Goal: Find specific page/section: Find specific page/section

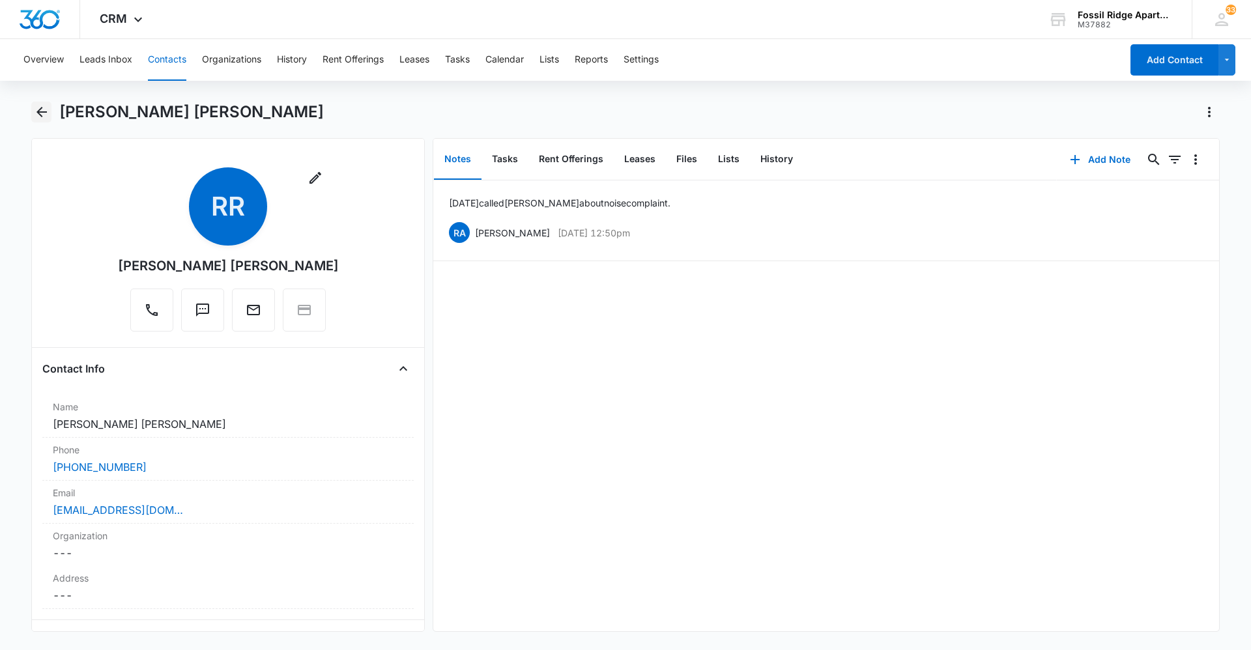
click at [46, 111] on icon "Back" at bounding box center [42, 112] width 16 height 16
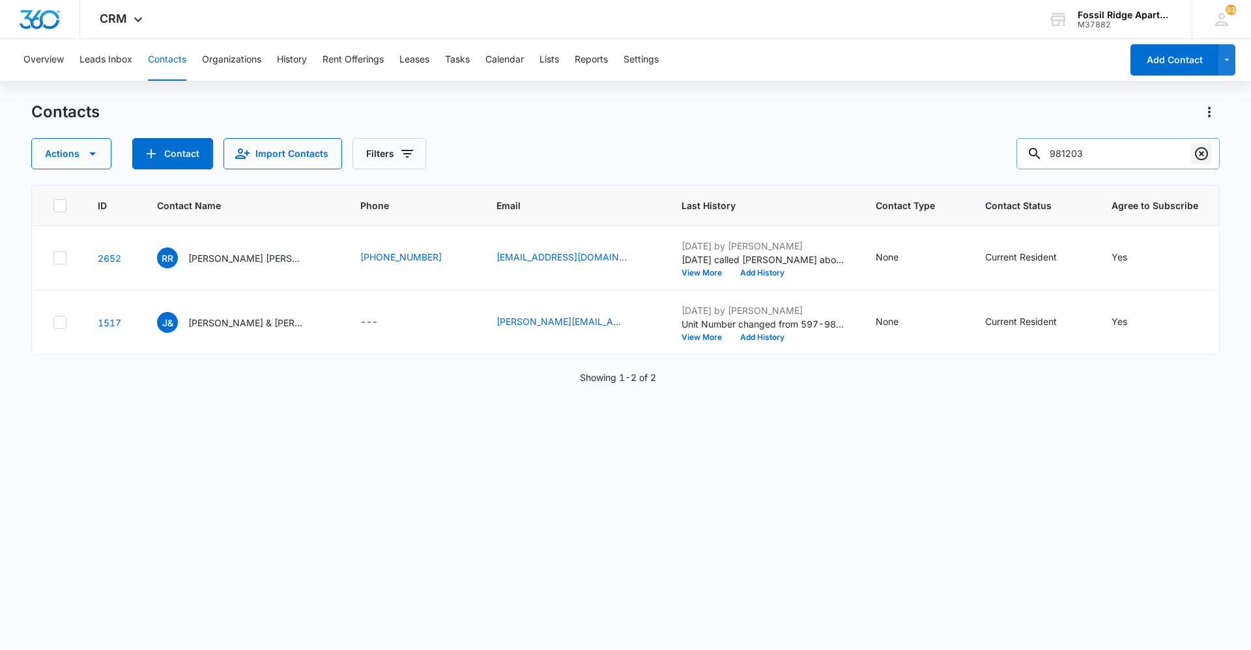
click at [1202, 152] on icon "Clear" at bounding box center [1201, 153] width 13 height 13
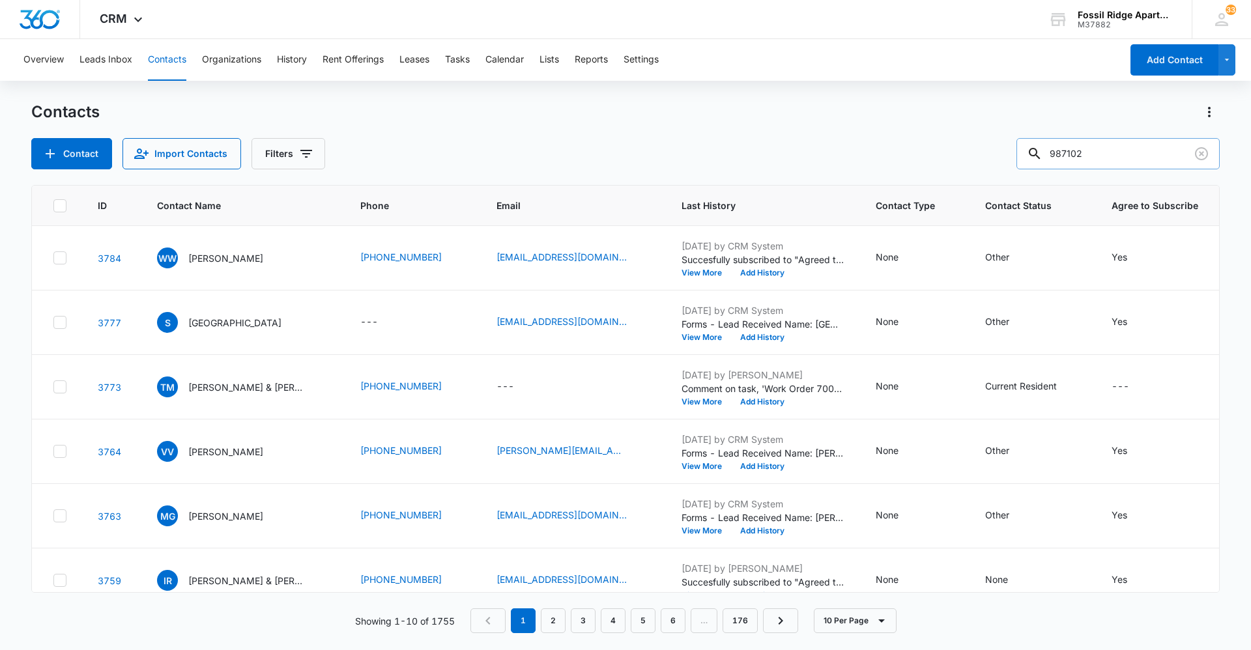
type input "987102"
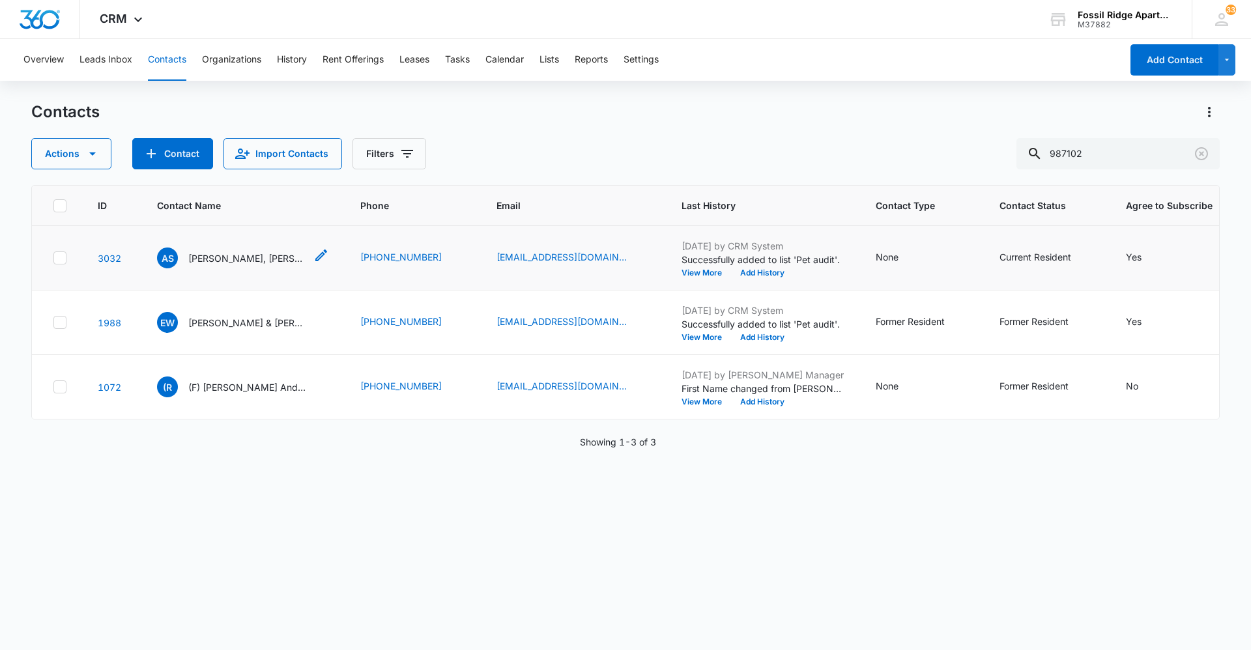
click at [259, 262] on p "[PERSON_NAME], [PERSON_NAME]" at bounding box center [246, 258] width 117 height 14
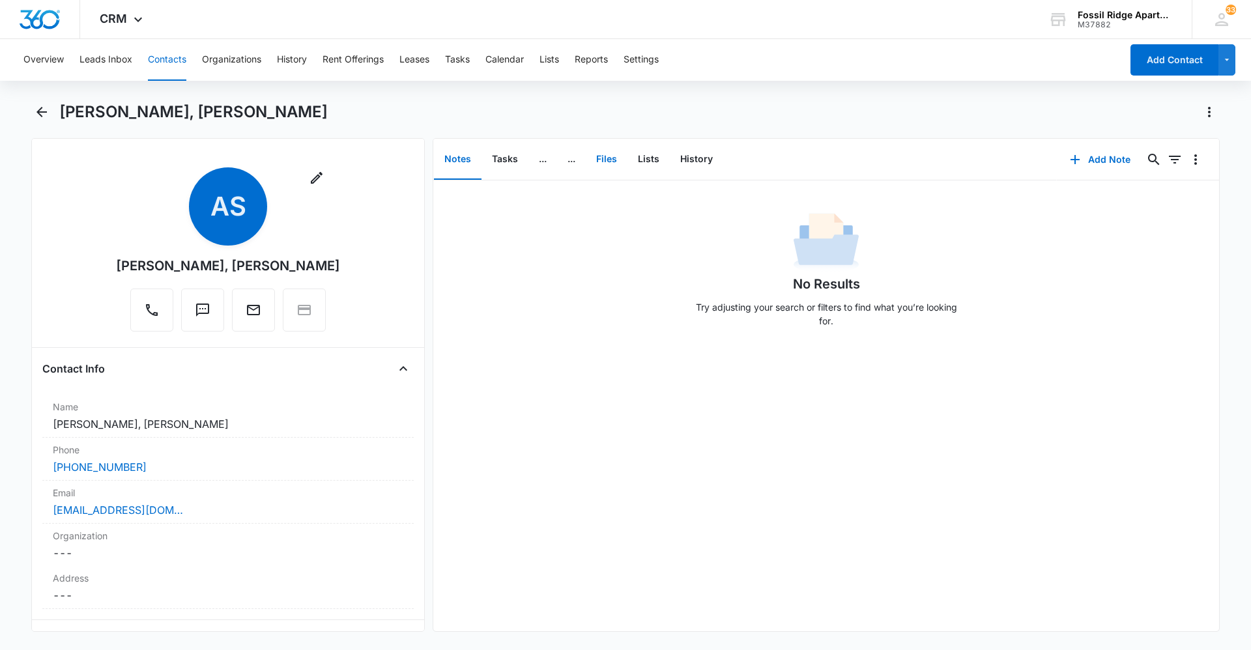
click at [613, 155] on button "Files" at bounding box center [607, 159] width 42 height 40
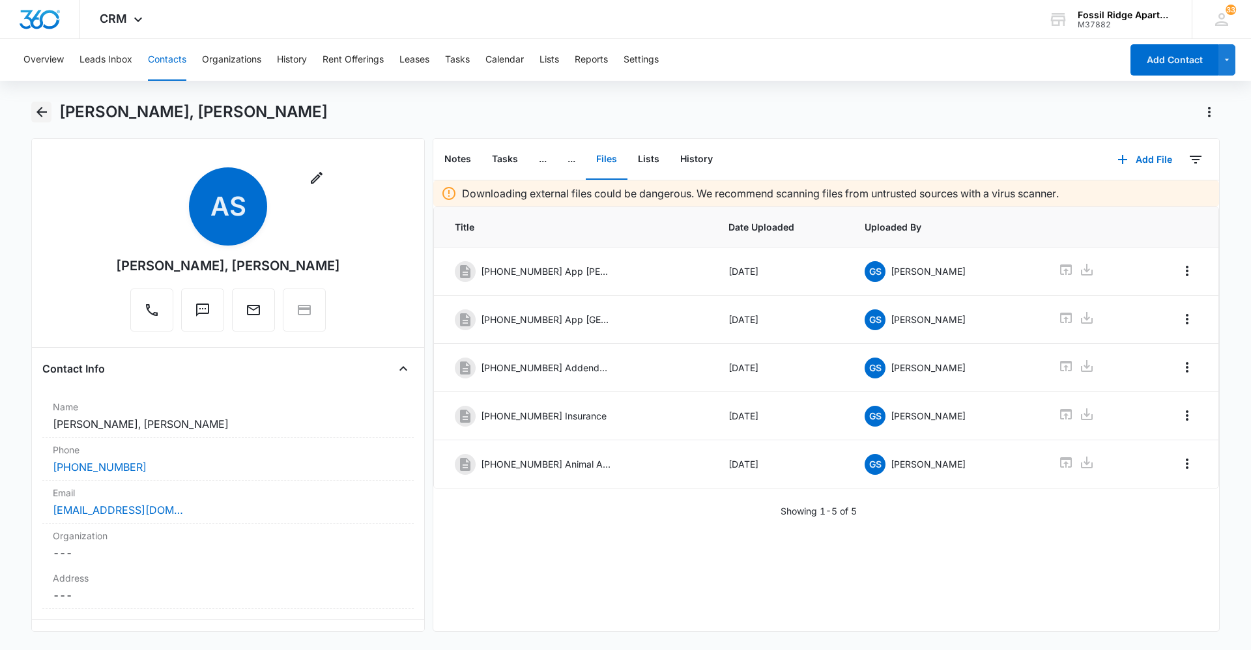
click at [43, 109] on icon "Back" at bounding box center [42, 112] width 16 height 16
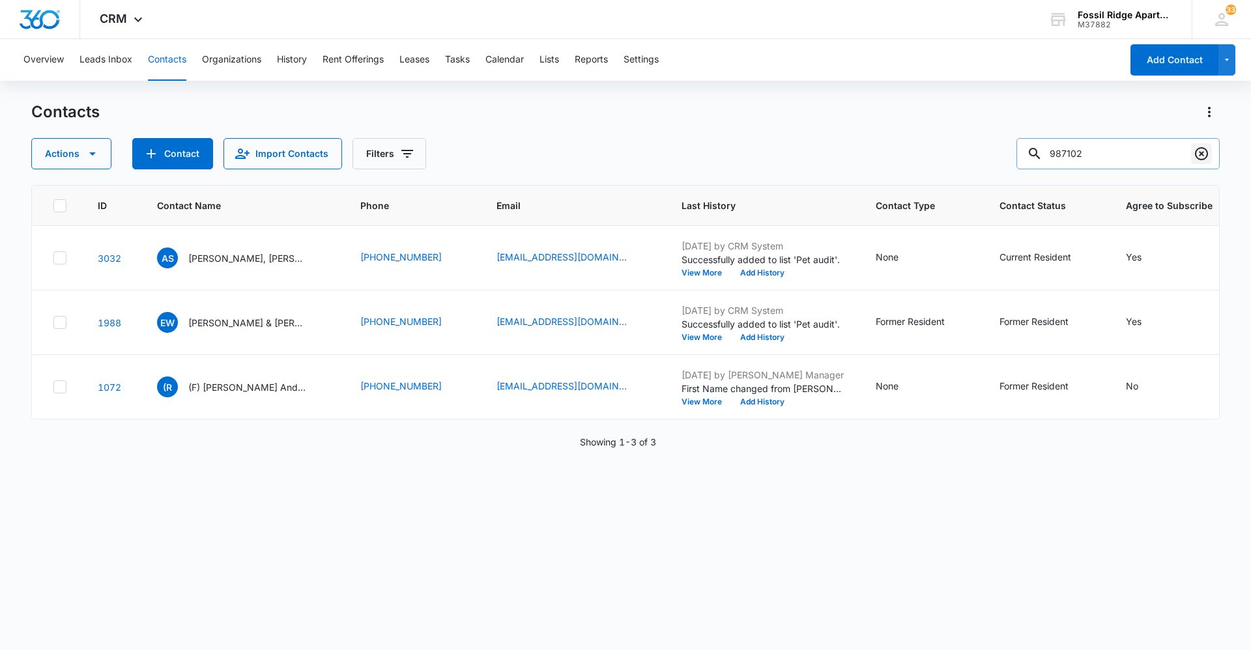
click at [1200, 150] on icon "Clear" at bounding box center [1201, 154] width 16 height 16
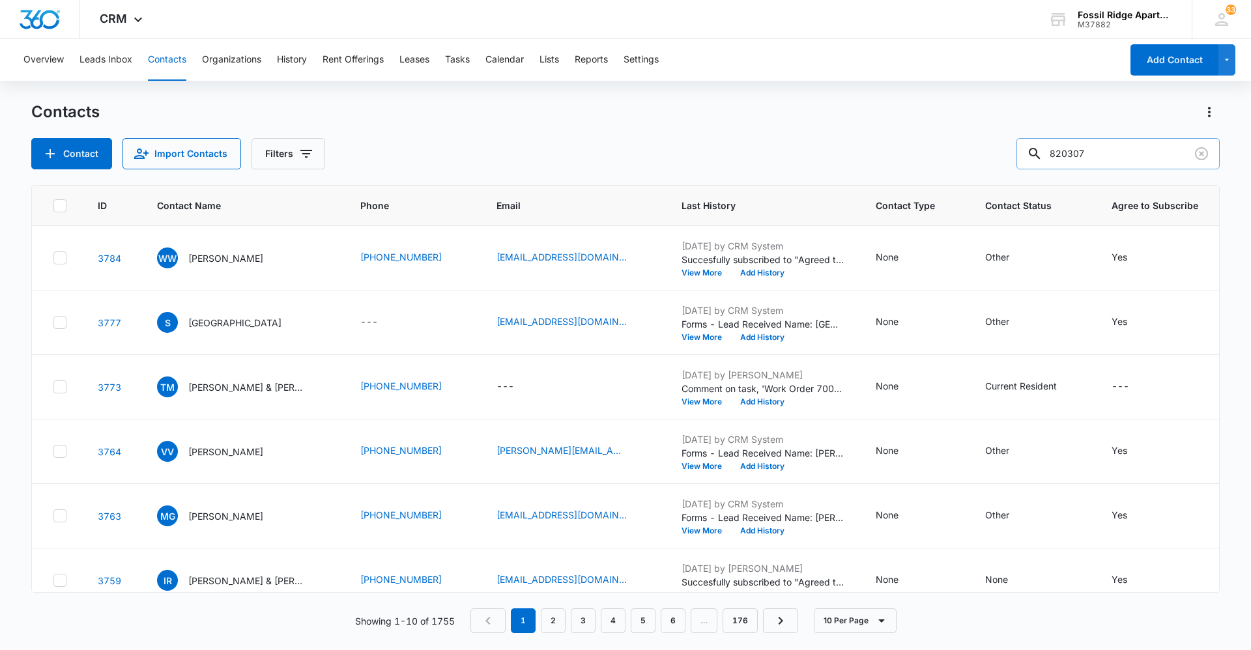
type input "820307"
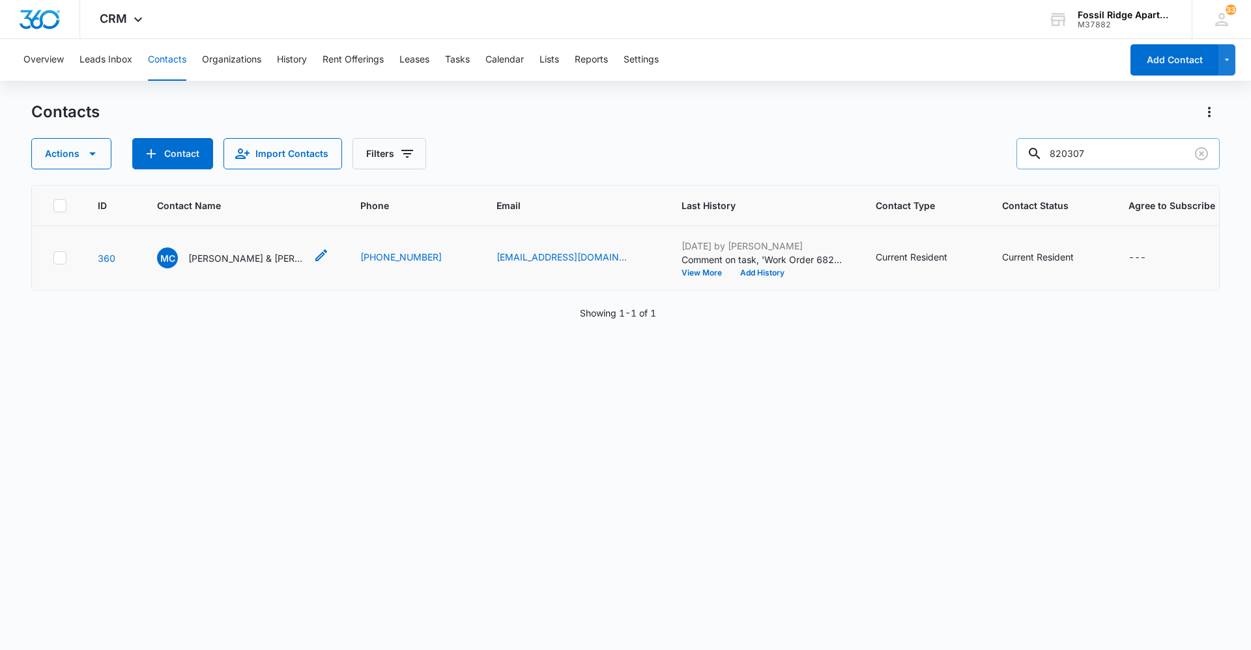
click at [250, 263] on p "[PERSON_NAME] & [PERSON_NAME]" at bounding box center [246, 258] width 117 height 14
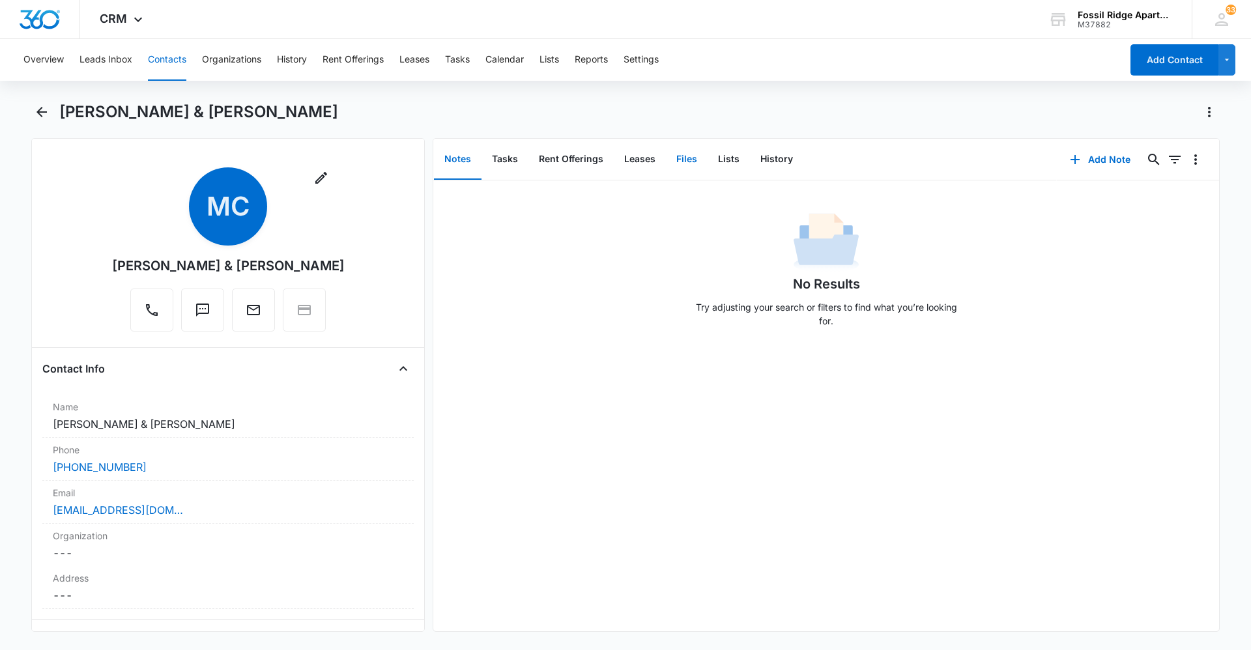
click at [681, 161] on button "Files" at bounding box center [687, 159] width 42 height 40
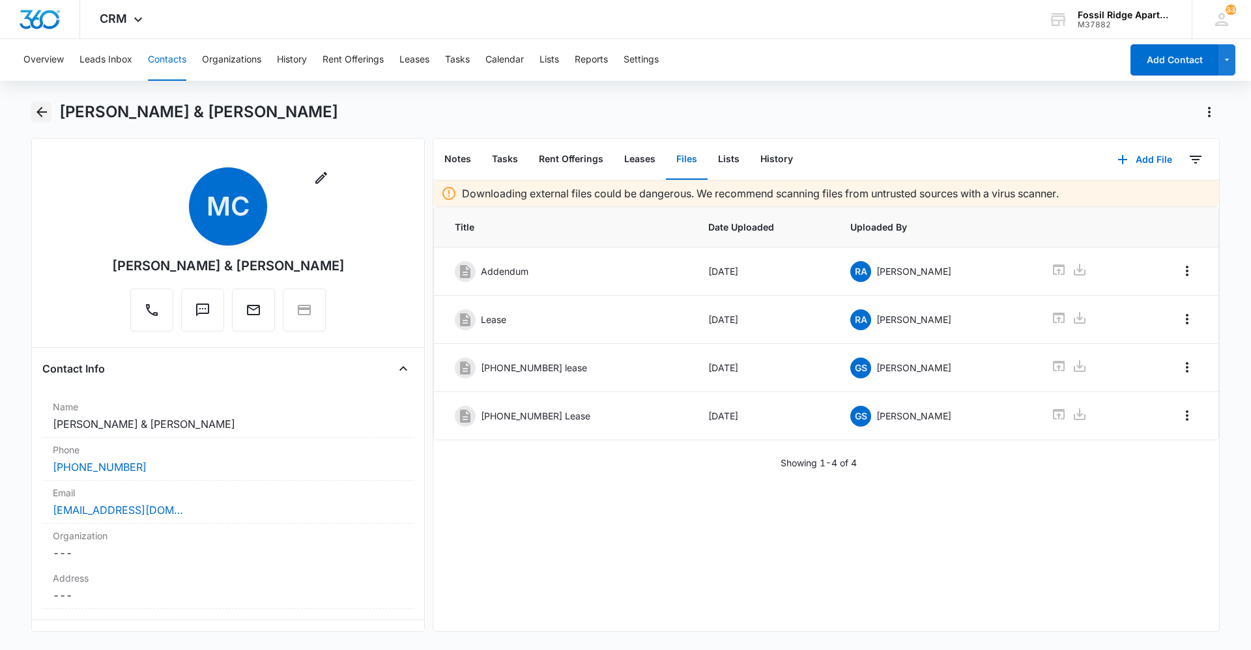
click at [35, 111] on icon "Back" at bounding box center [42, 112] width 16 height 16
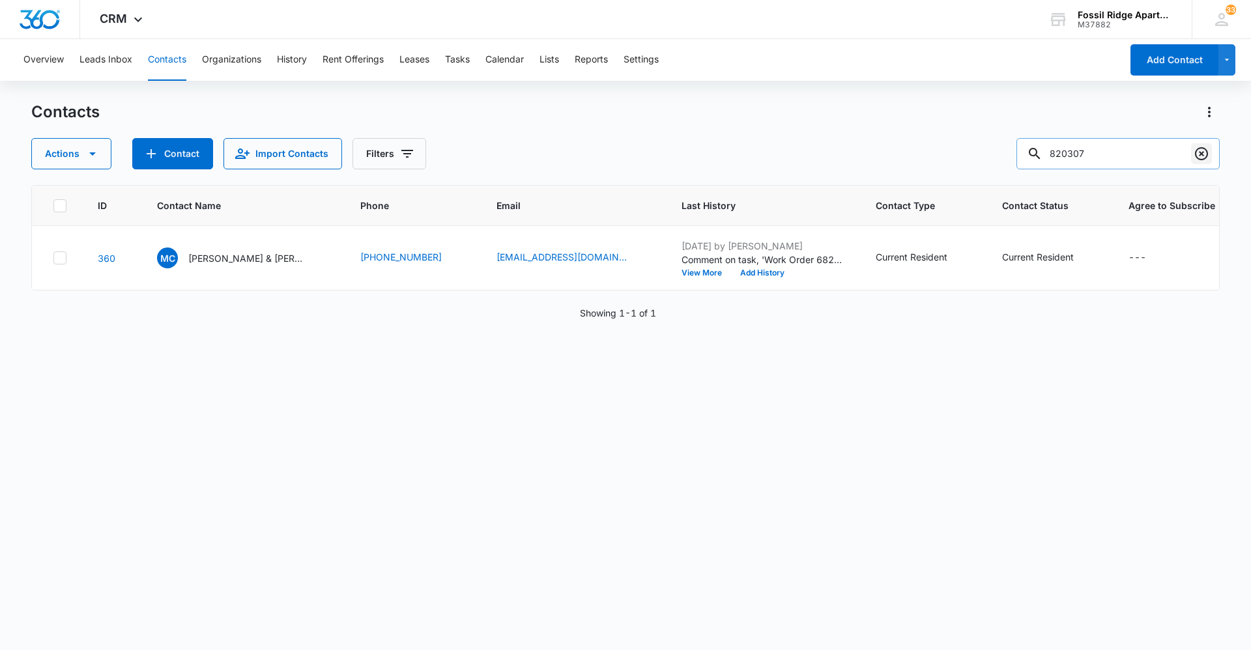
click at [1196, 154] on icon "Clear" at bounding box center [1201, 154] width 16 height 16
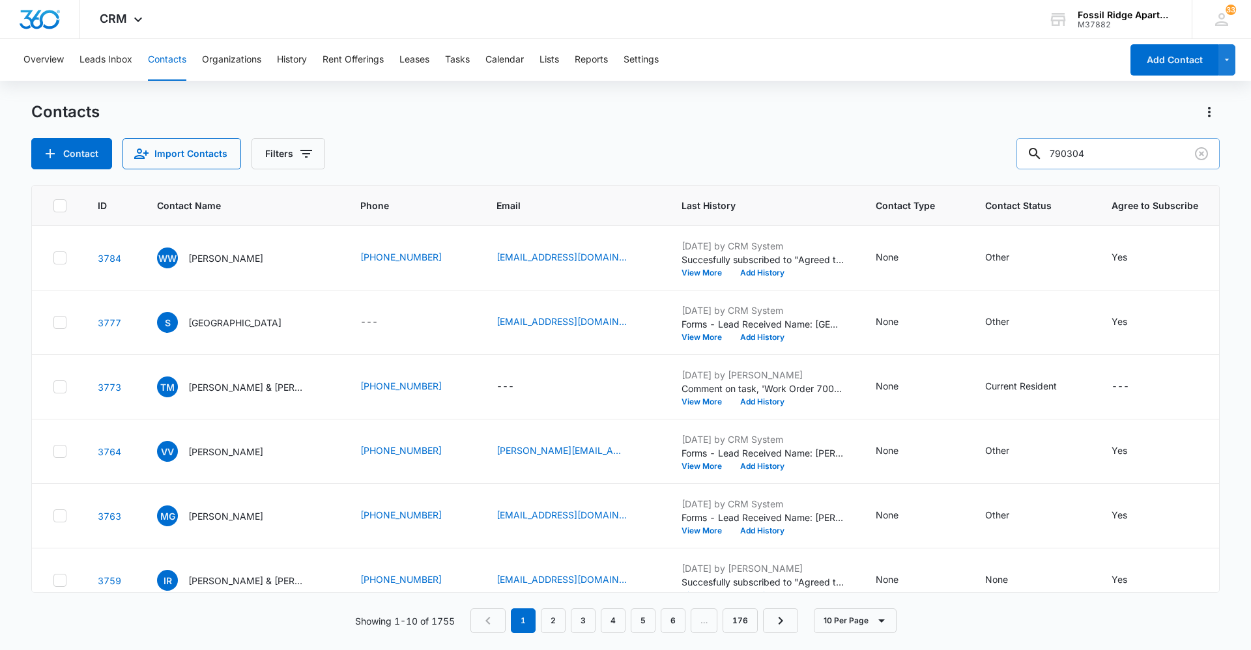
type input "790304"
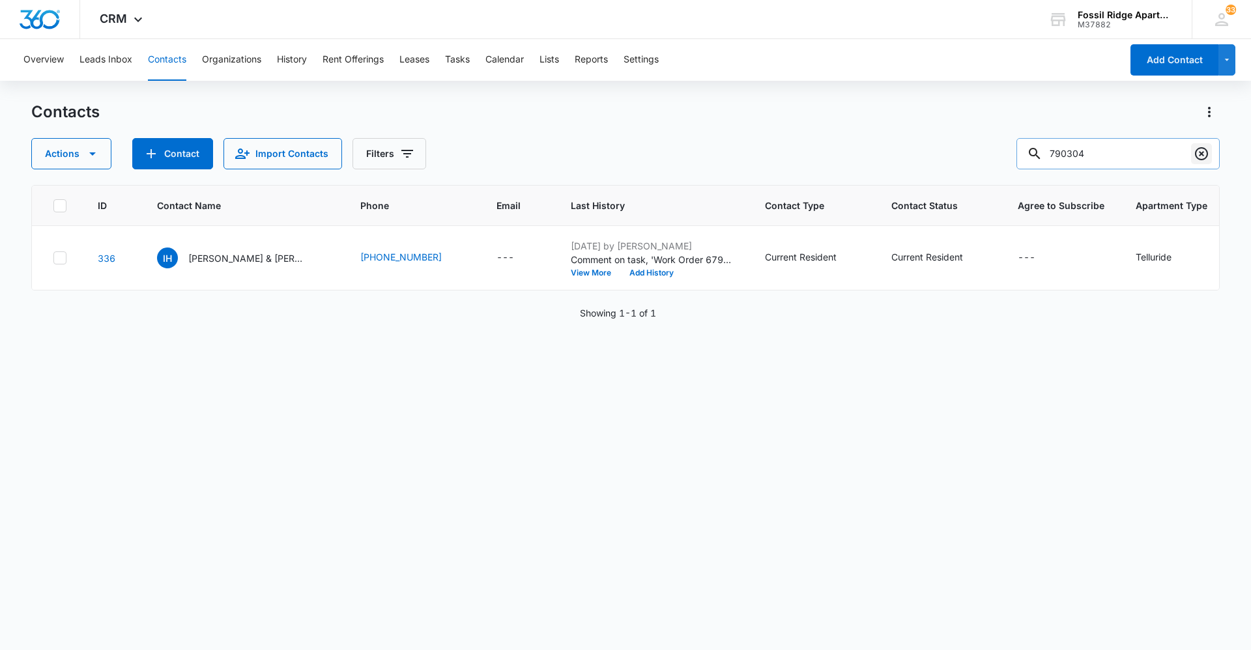
click at [1203, 158] on icon "Clear" at bounding box center [1201, 154] width 16 height 16
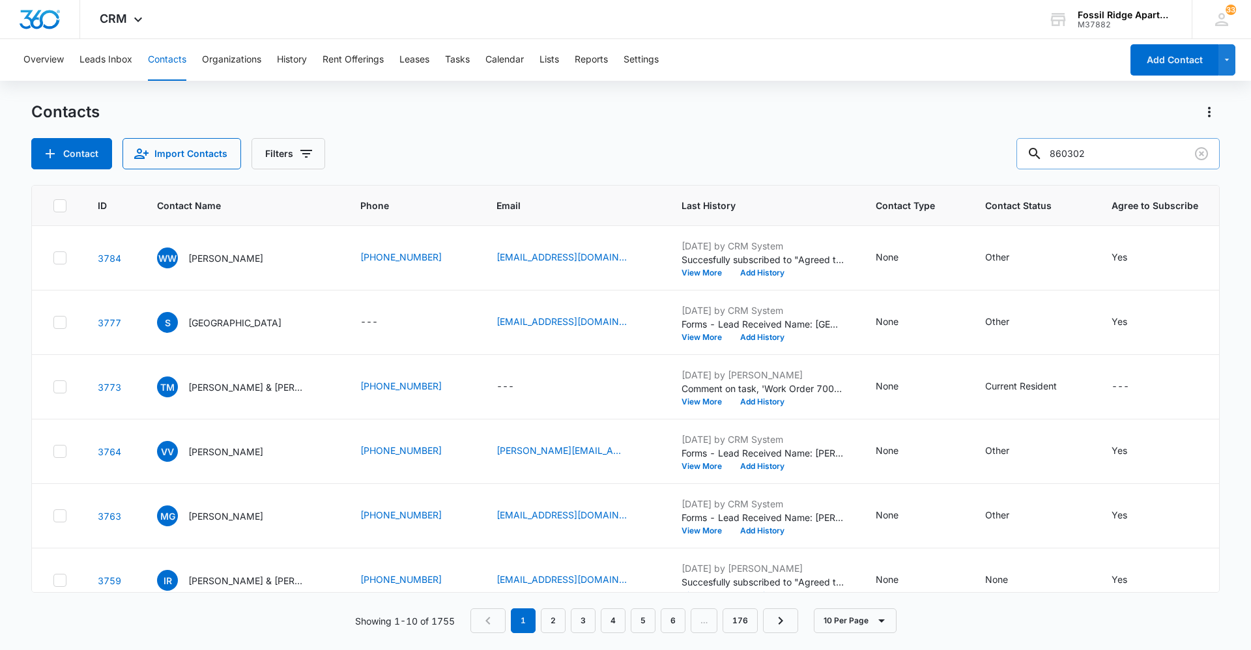
type input "860302"
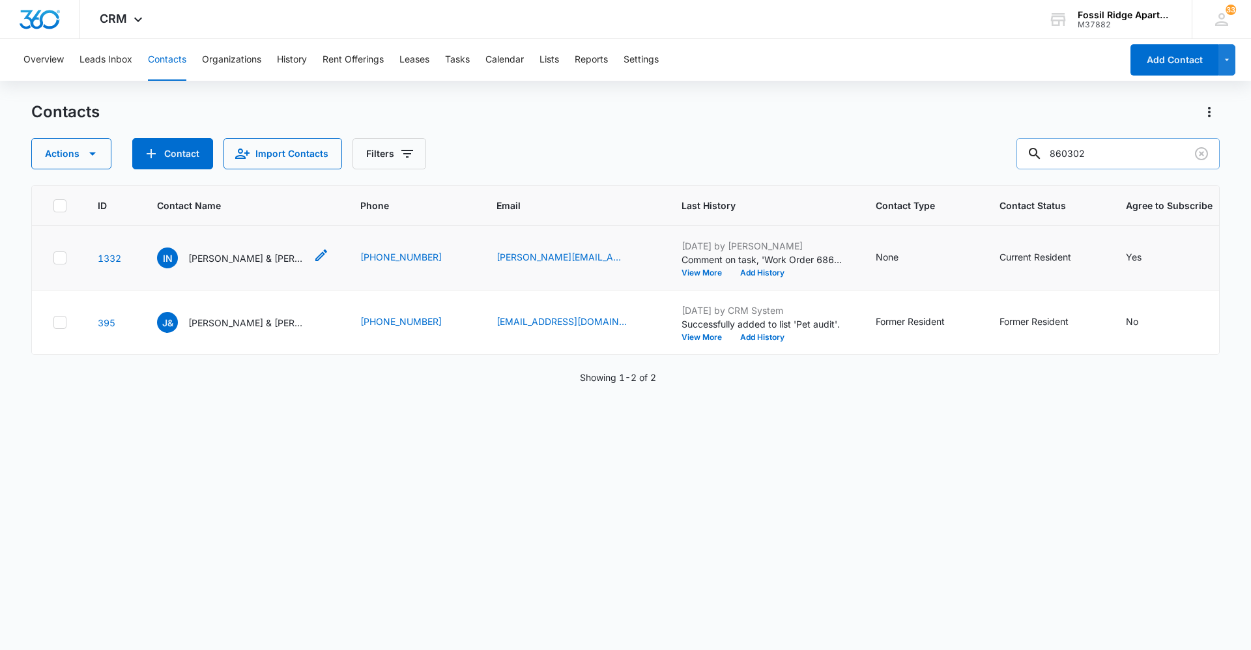
click at [218, 261] on p "[PERSON_NAME] & [PERSON_NAME]" at bounding box center [246, 258] width 117 height 14
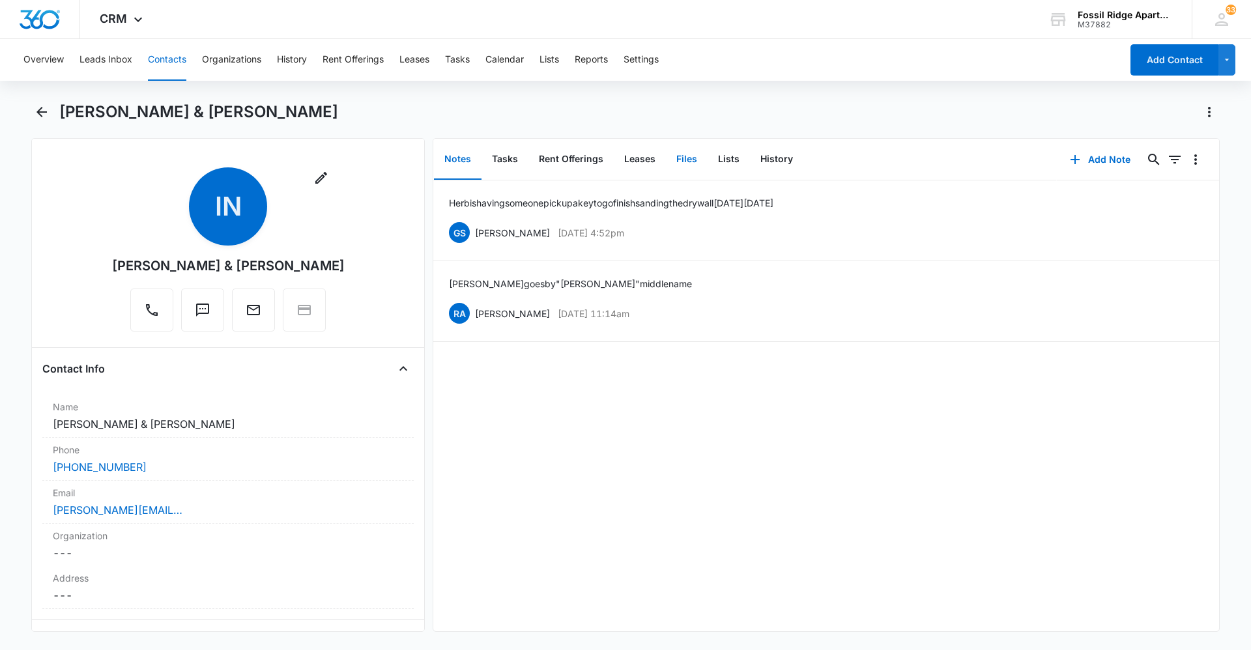
click at [681, 157] on button "Files" at bounding box center [687, 159] width 42 height 40
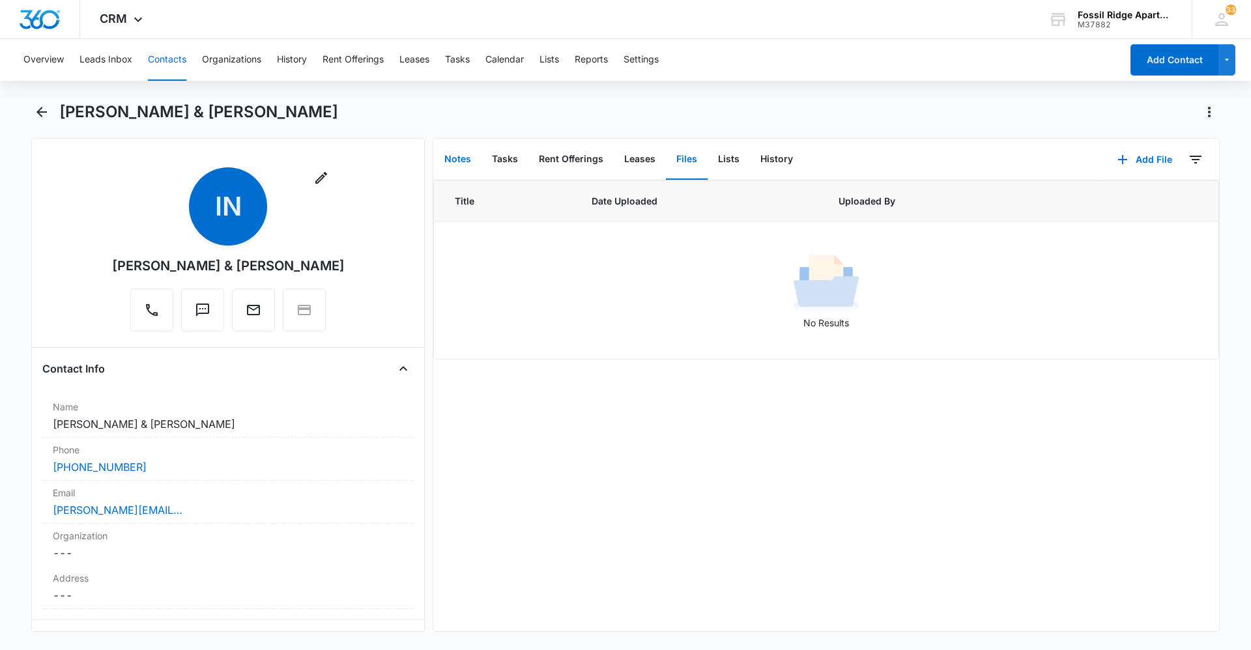
click at [458, 163] on button "Notes" at bounding box center [458, 159] width 48 height 40
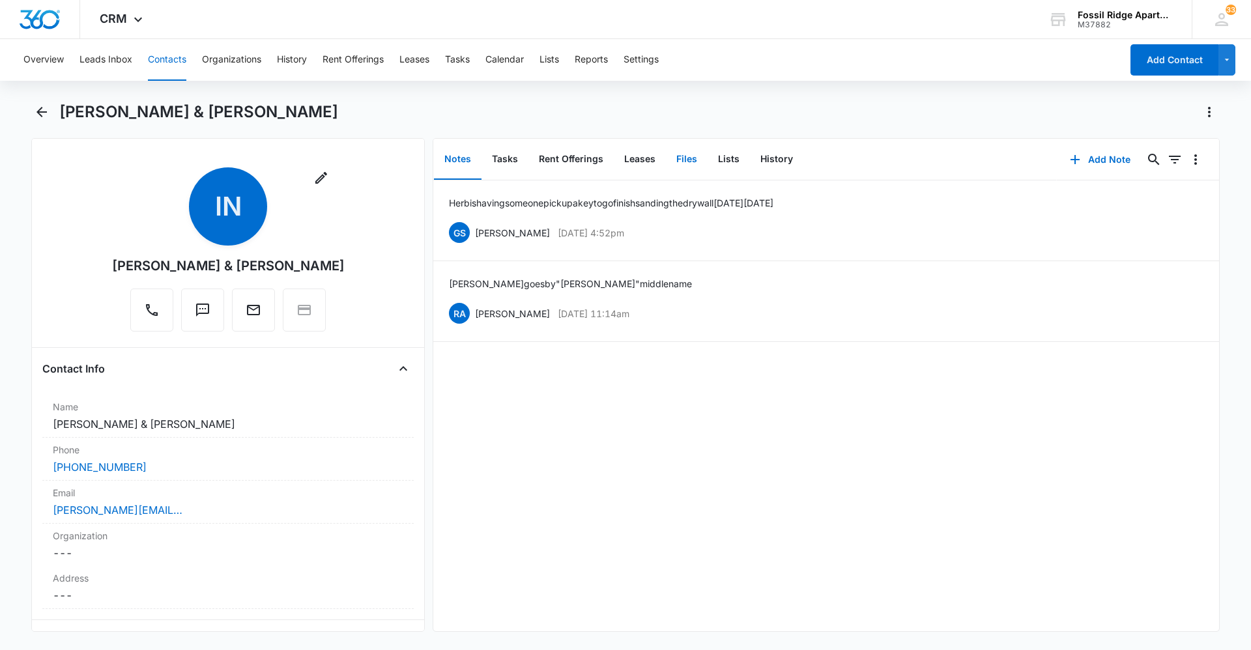
click at [686, 165] on button "Files" at bounding box center [687, 159] width 42 height 40
